Goal: Task Accomplishment & Management: Use online tool/utility

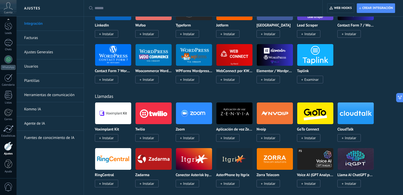
scroll to position [458, 0]
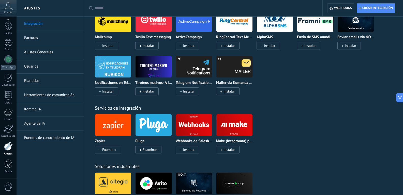
click at [315, 101] on div "Servicios de integración Zapier Examinar Pluga Examinar Webhooks de Salesbot po…" at bounding box center [243, 124] width 309 height 58
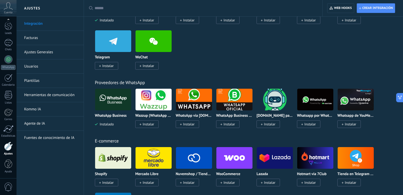
scroll to position [0, 0]
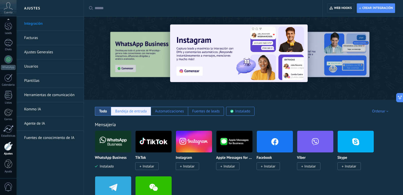
click at [123, 110] on div "Bandeja de entrada" at bounding box center [131, 111] width 32 height 5
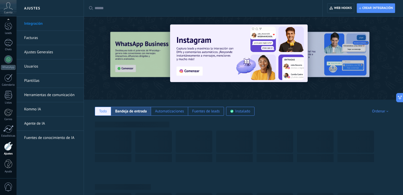
click at [105, 113] on div "Todo" at bounding box center [103, 111] width 8 height 5
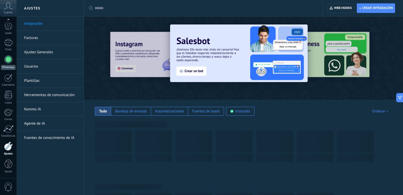
click at [6, 59] on div at bounding box center [8, 59] width 8 height 8
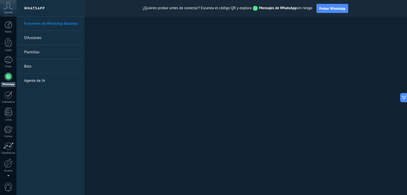
click at [33, 53] on link "Plantillas" at bounding box center [51, 52] width 54 height 14
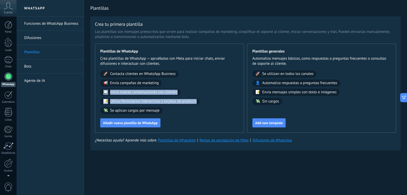
drag, startPoint x: 198, startPoint y: 100, endPoint x: 106, endPoint y: 93, distance: 92.6
click at [106, 93] on div "🚀 Contacta clientes en WhatsApp Business 📢 Envía campañas de marketing 💬 Inicia…" at bounding box center [169, 92] width 138 height 44
click at [36, 65] on link "Bots" at bounding box center [51, 66] width 54 height 14
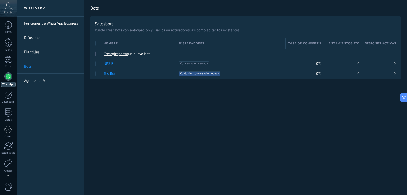
click at [64, 82] on link "Agente de IA" at bounding box center [51, 80] width 54 height 14
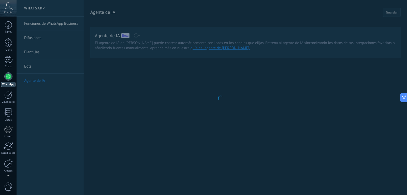
click at [168, 100] on body ".abccls-1,.abccls-2{fill-rule:evenodd}.abccls-2{fill:#fff} .abfcls-1{fill:none}…" at bounding box center [203, 97] width 407 height 195
click at [42, 62] on body ".abccls-1,.abccls-2{fill-rule:evenodd}.abccls-2{fill:#fff} .abfcls-1{fill:none}…" at bounding box center [203, 97] width 407 height 195
click at [8, 59] on div at bounding box center [8, 59] width 8 height 7
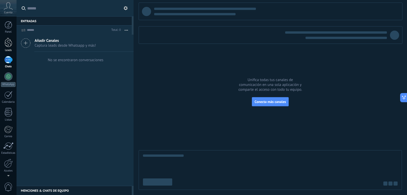
click at [4, 41] on link "Leads" at bounding box center [8, 45] width 17 height 14
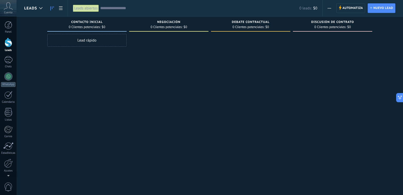
drag, startPoint x: 310, startPoint y: 22, endPoint x: 352, endPoint y: 24, distance: 41.5
click at [353, 24] on div "Discusión de contrato" at bounding box center [332, 22] width 74 height 4
click at [7, 27] on div at bounding box center [9, 25] width 8 height 8
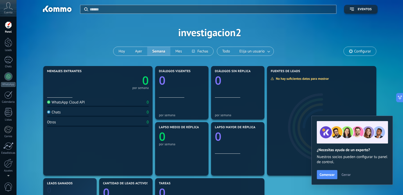
click at [348, 173] on span "Cerrar" at bounding box center [346, 174] width 9 height 4
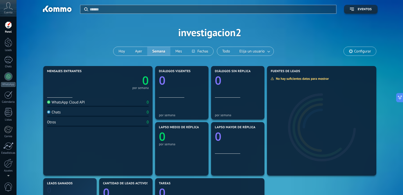
click at [9, 4] on icon at bounding box center [8, 6] width 9 height 8
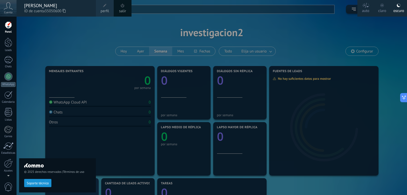
click at [7, 7] on icon at bounding box center [8, 6] width 9 height 8
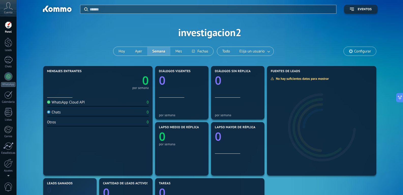
click at [57, 36] on body ".abccls-1,.abccls-2{fill-rule:evenodd}.abccls-2{fill:#fff} .abfcls-1{fill:none}…" at bounding box center [201, 97] width 403 height 195
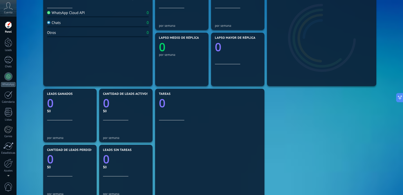
scroll to position [13, 0]
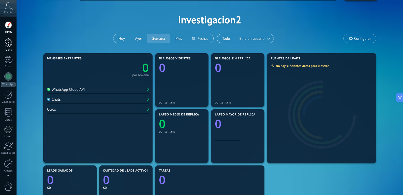
click at [11, 47] on div at bounding box center [9, 42] width 8 height 9
